Goal: Transaction & Acquisition: Purchase product/service

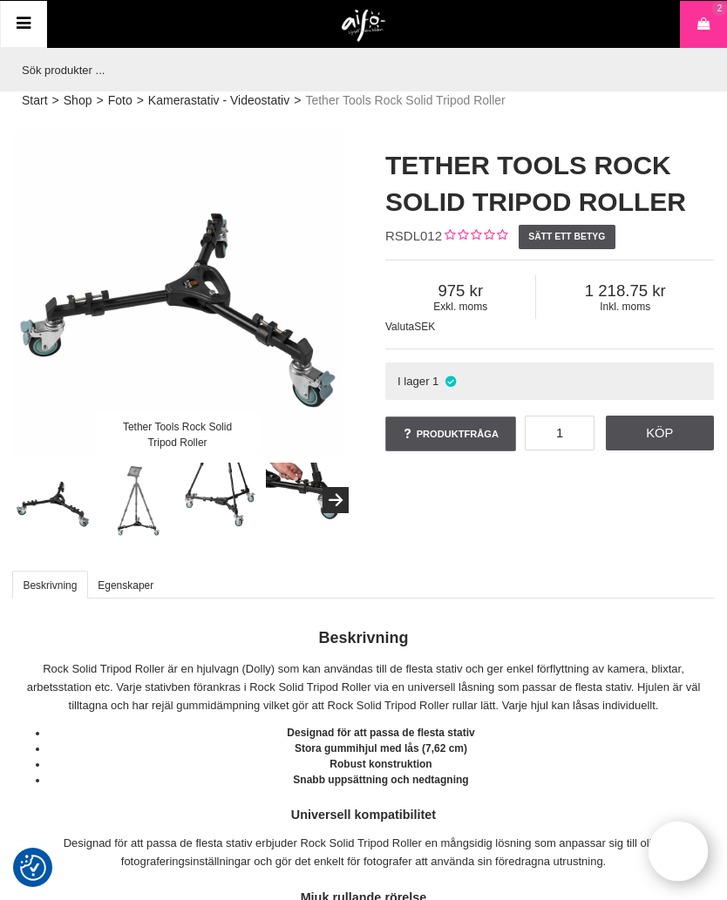
scroll to position [0, 2]
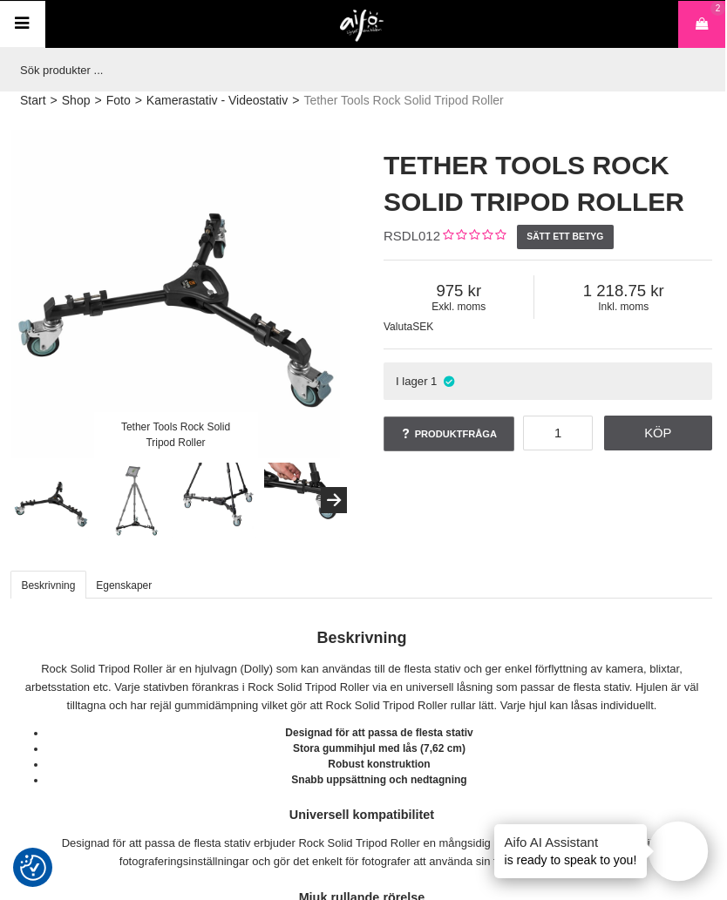
click at [150, 301] on div "Tether Tools Rock Solid Tripod Roller" at bounding box center [175, 294] width 329 height 329
click at [197, 267] on div "Tether Tools Rock Solid Tripod Roller" at bounding box center [175, 294] width 329 height 329
click at [177, 289] on div "Tether Tools Rock Solid Tripod Roller" at bounding box center [175, 294] width 329 height 329
click at [131, 511] on img at bounding box center [135, 501] width 77 height 77
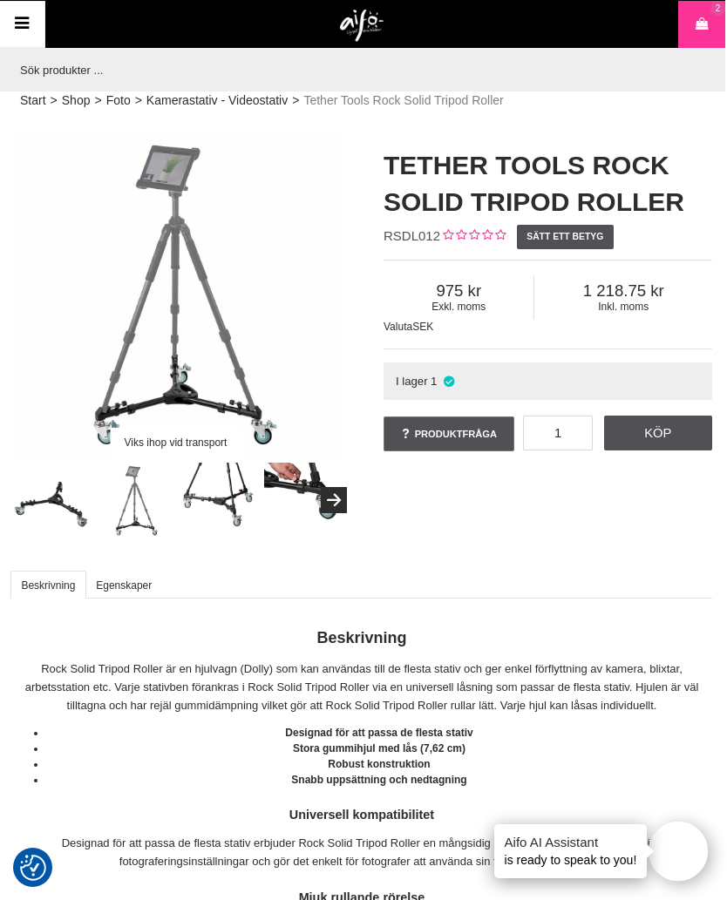
click at [278, 425] on div "Viks ihop vid transport" at bounding box center [175, 294] width 329 height 329
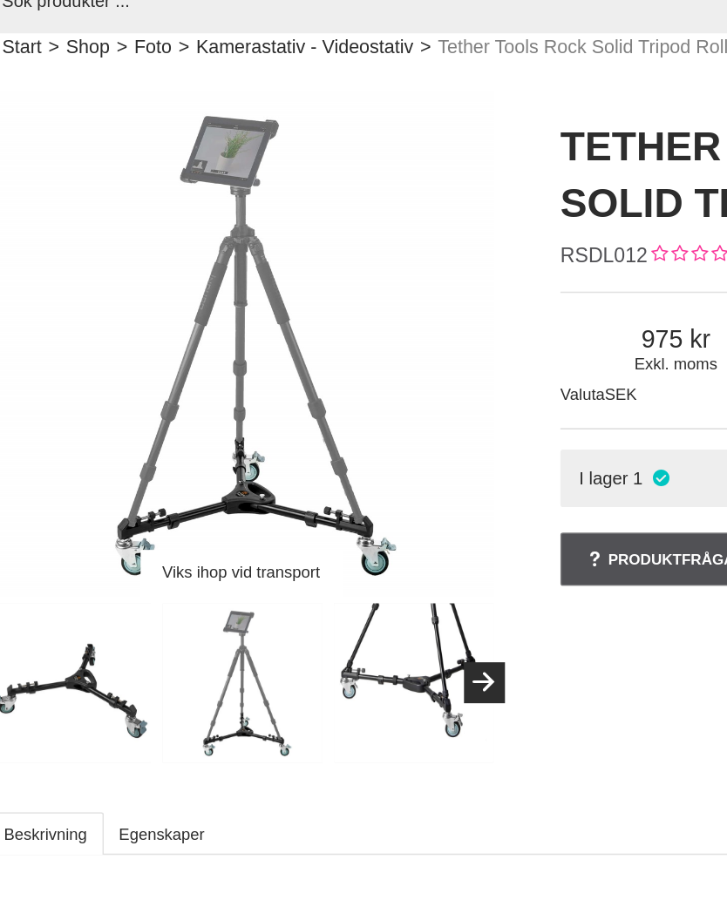
click at [250, 463] on img at bounding box center [289, 515] width 105 height 105
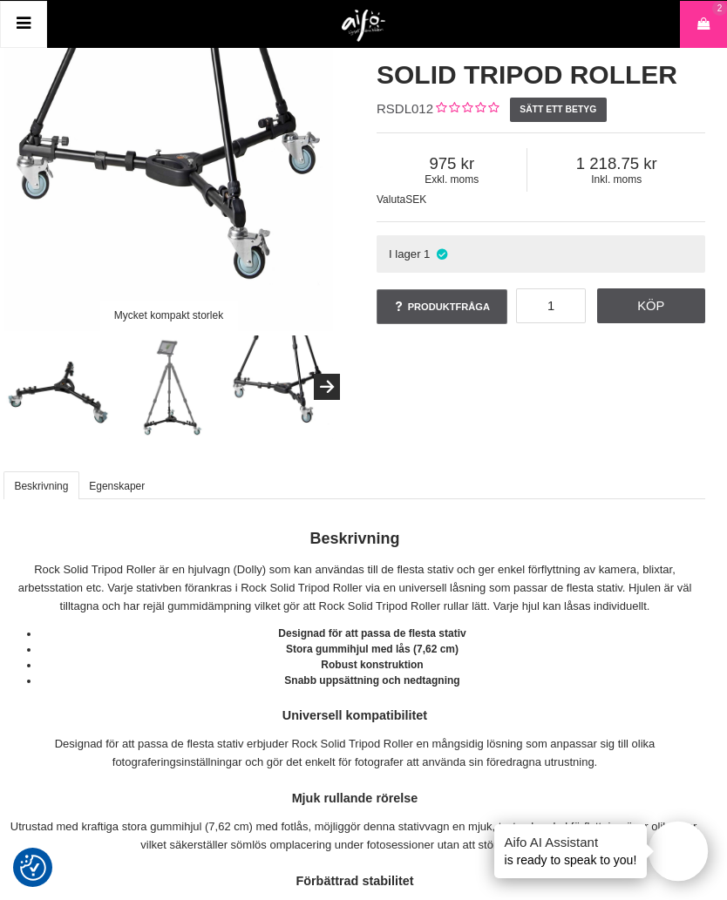
scroll to position [125, 9]
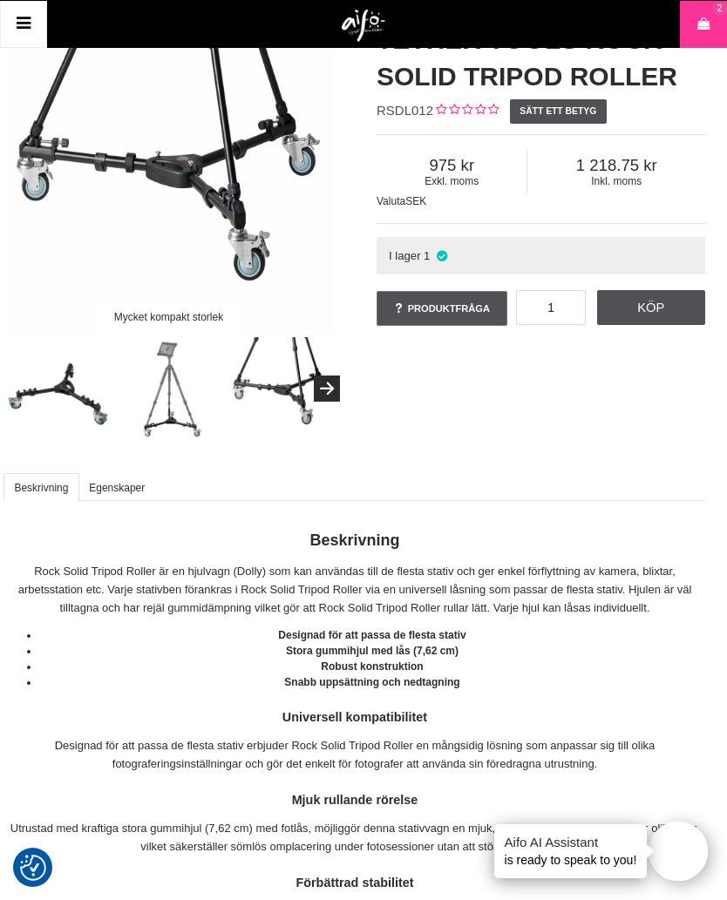
click at [337, 390] on icon "Next" at bounding box center [326, 390] width 21 height 16
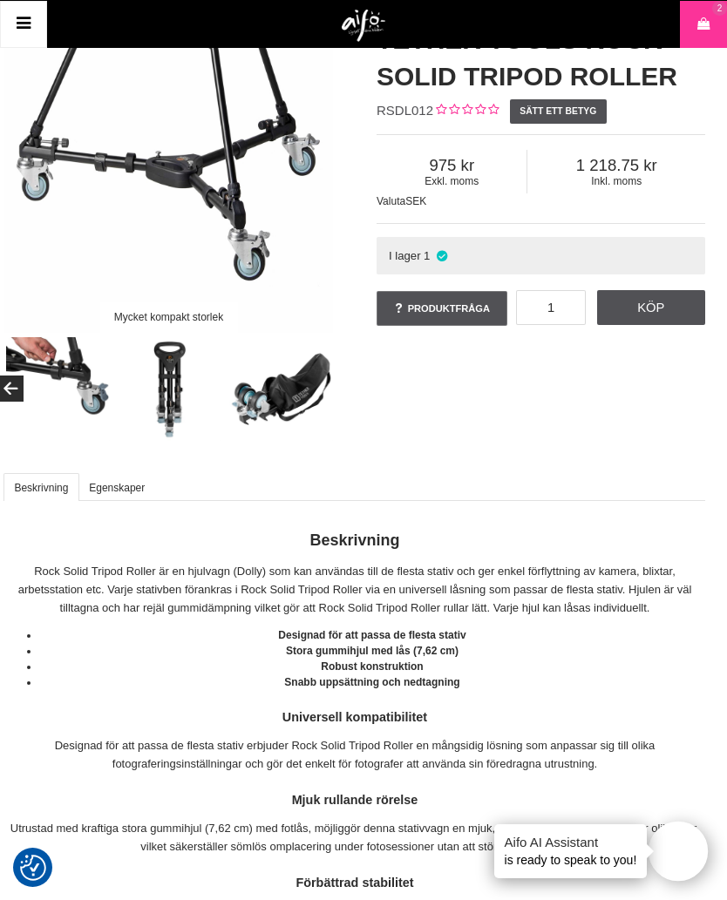
click at [307, 405] on img at bounding box center [281, 389] width 105 height 105
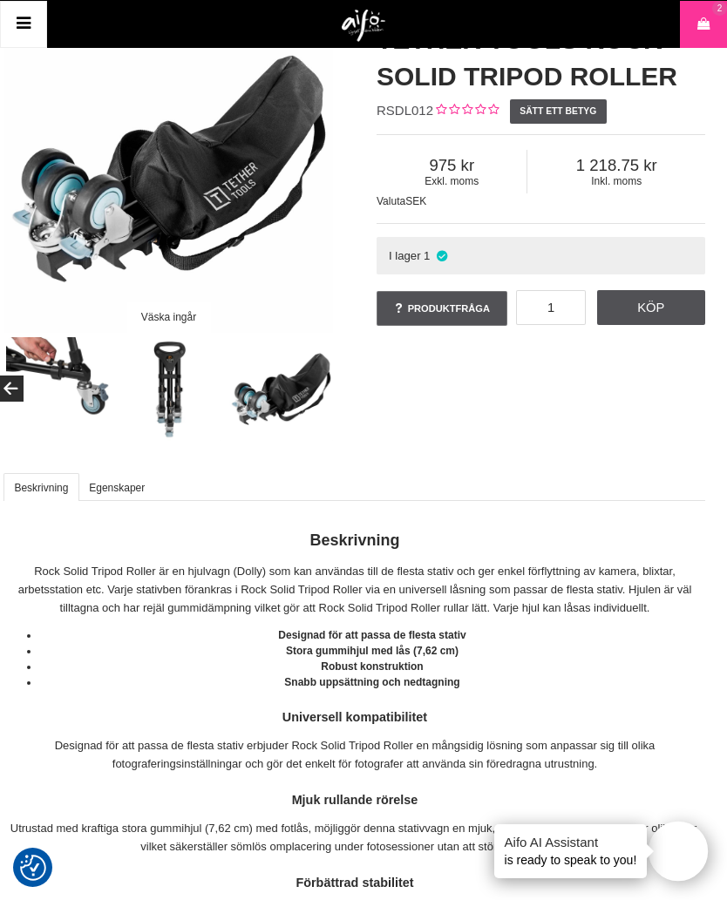
click at [62, 215] on div "Väska ingår" at bounding box center [168, 168] width 329 height 329
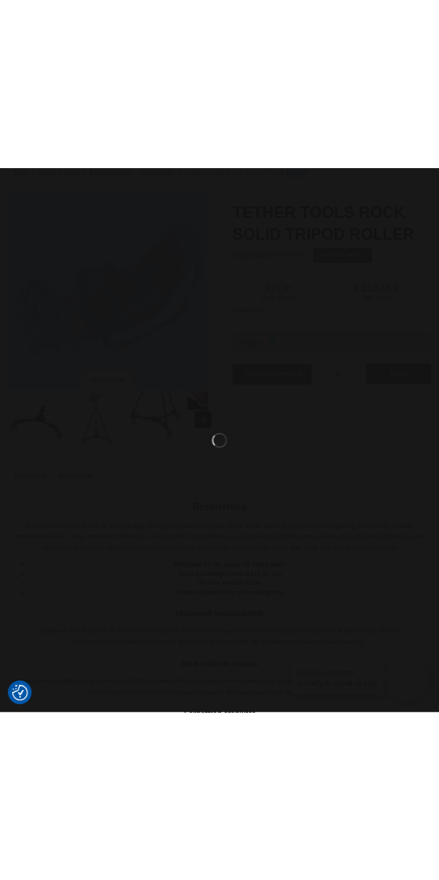
scroll to position [0, 0]
